Goal: Task Accomplishment & Management: Use online tool/utility

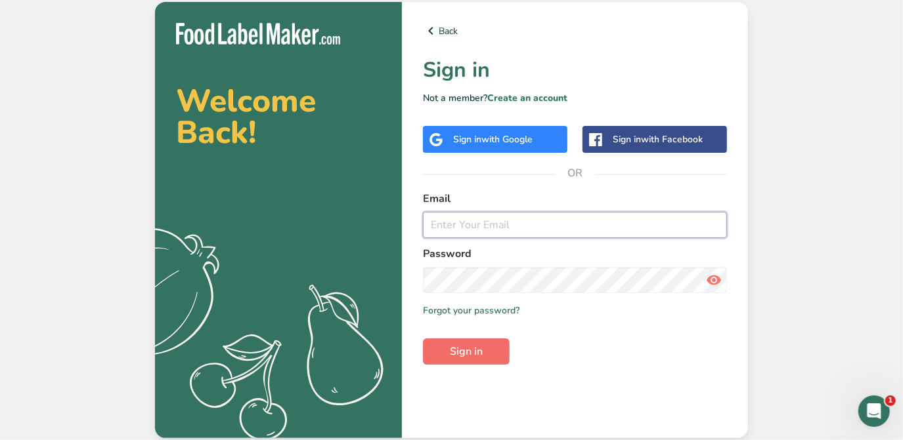
type input "[PERSON_NAME][EMAIL_ADDRESS][DOMAIN_NAME]"
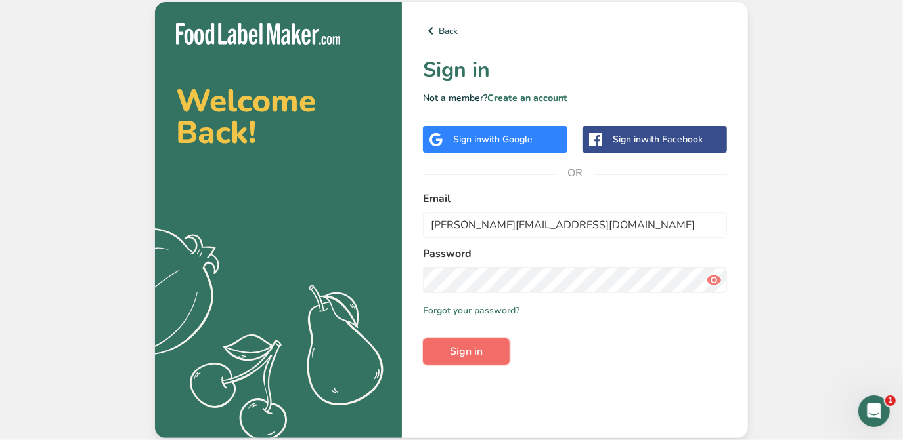
click at [465, 345] on span "Sign in" at bounding box center [466, 352] width 33 height 16
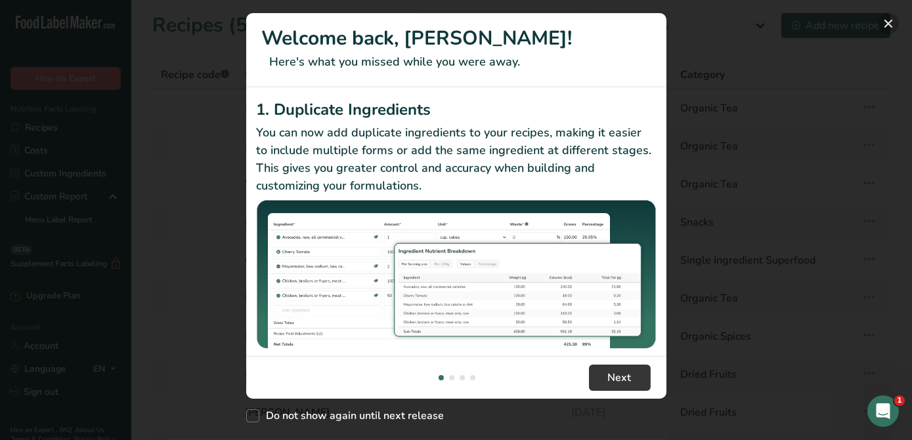
click at [883, 24] on button "New Features" at bounding box center [888, 23] width 21 height 21
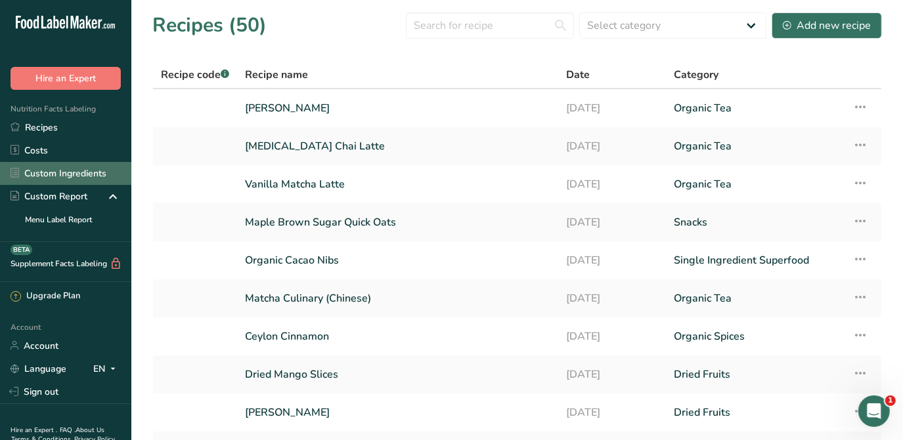
click at [64, 167] on link "Custom Ingredients" at bounding box center [65, 173] width 131 height 23
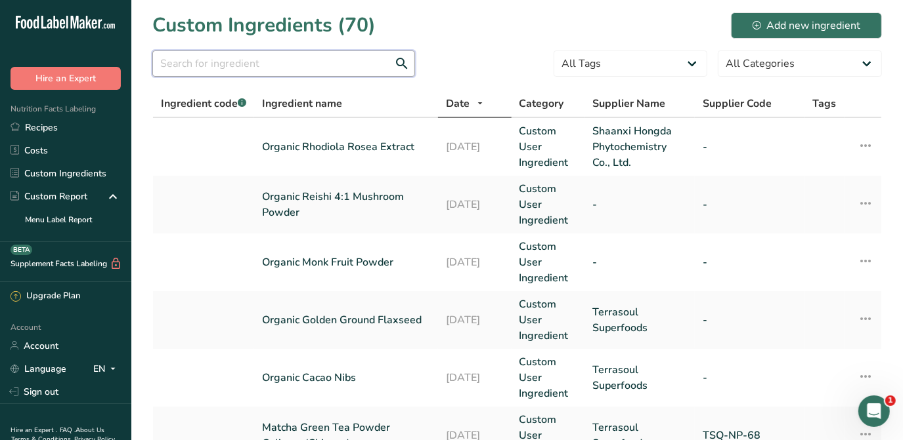
click at [269, 56] on input "text" at bounding box center [283, 64] width 263 height 26
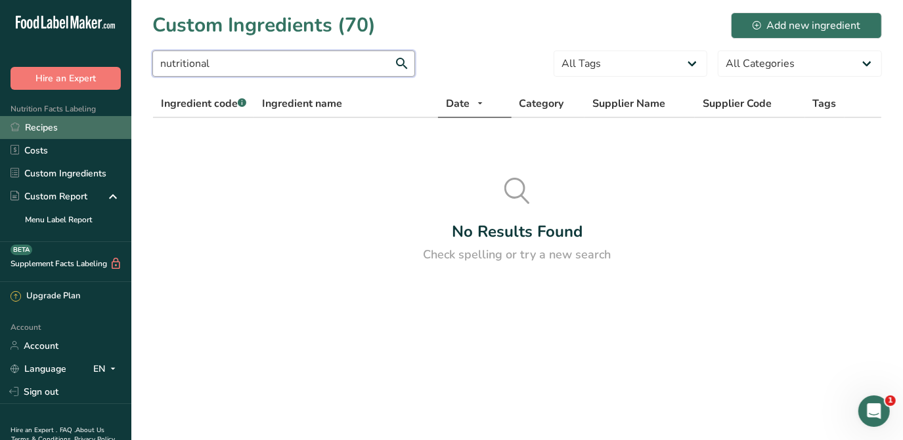
type input "nutritional"
click at [37, 125] on link "Recipes" at bounding box center [65, 127] width 131 height 23
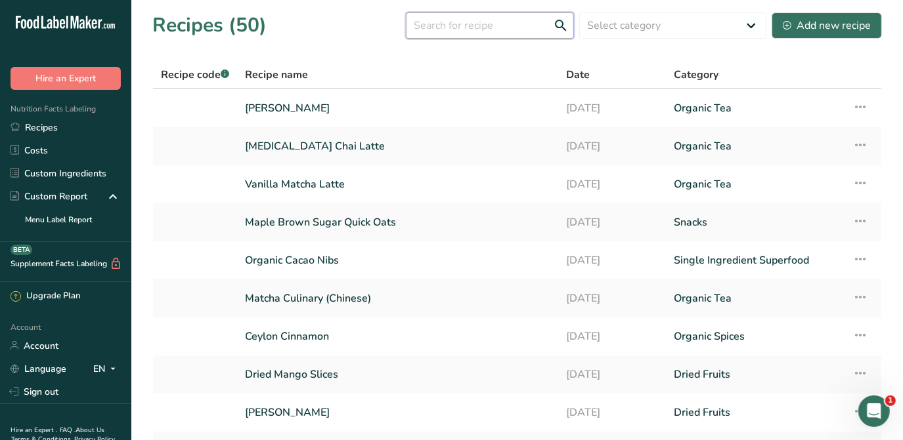
click at [483, 22] on input "text" at bounding box center [490, 25] width 168 height 26
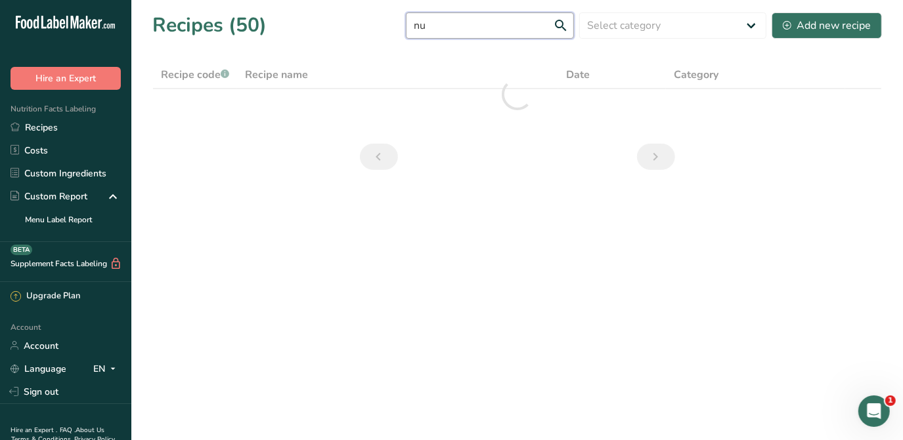
type input "n"
type input "y"
